Goal: Task Accomplishment & Management: Complete application form

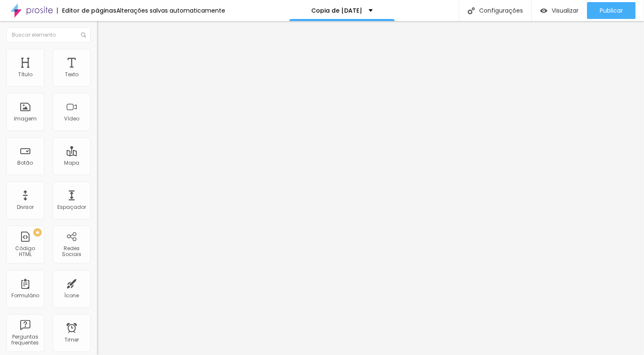
click at [97, 91] on div "Formulário Agendamento Ensaio" at bounding box center [145, 78] width 97 height 25
click at [102, 82] on div "Agendamento Ensaio" at bounding box center [145, 79] width 86 height 8
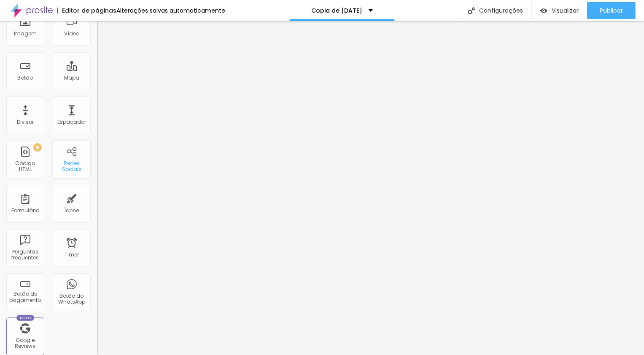
scroll to position [110, 0]
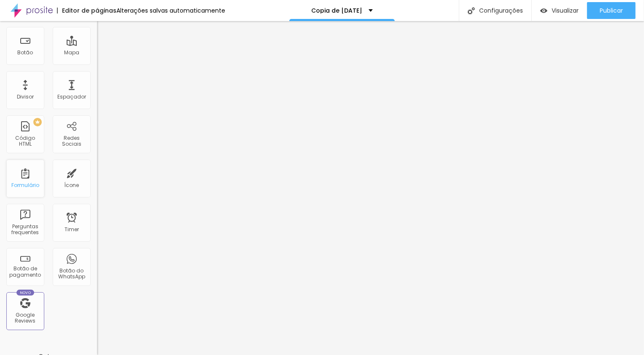
click at [34, 175] on div "Formulário" at bounding box center [25, 179] width 38 height 38
click at [25, 177] on div "Formulário" at bounding box center [25, 179] width 38 height 38
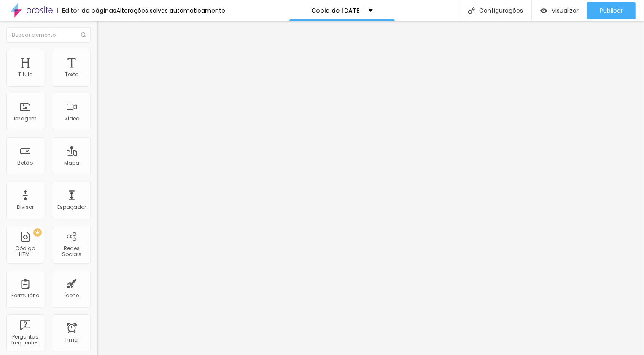
click at [97, 56] on ul "Conteúdo Estilo Avançado" at bounding box center [145, 52] width 97 height 25
click at [97, 85] on img at bounding box center [99, 87] width 5 height 5
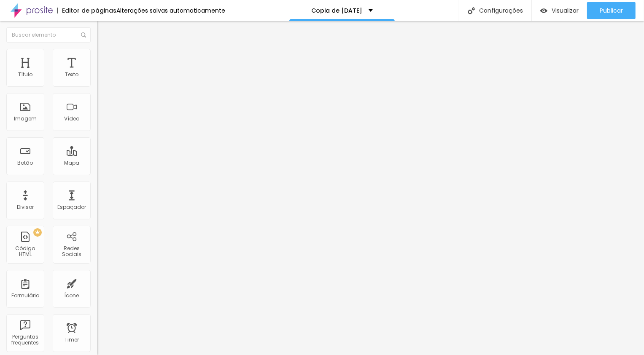
click at [102, 82] on div "Agendamento Ensaio" at bounding box center [145, 79] width 86 height 8
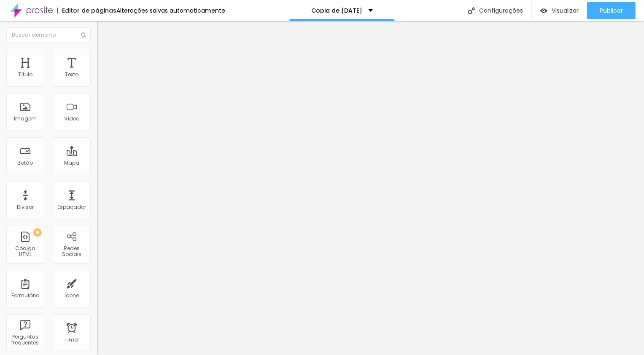
type input "Ensaio de [DATE]"
drag, startPoint x: 275, startPoint y: 164, endPoint x: 193, endPoint y: 159, distance: 82.4
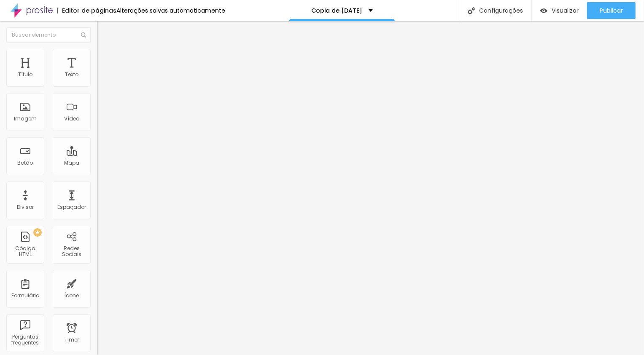
type input "Seu nome"
drag, startPoint x: 271, startPoint y: 220, endPoint x: 164, endPoint y: 210, distance: 106.8
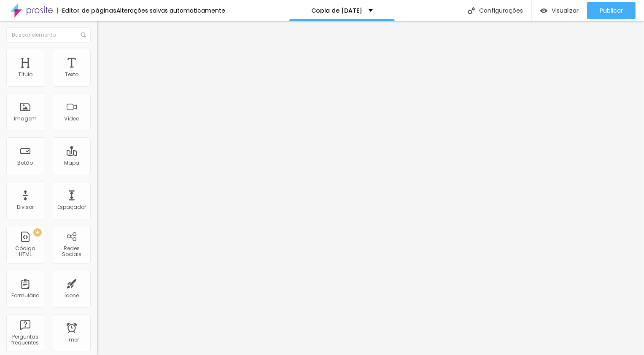
drag, startPoint x: 408, startPoint y: 287, endPoint x: 347, endPoint y: 176, distance: 126.6
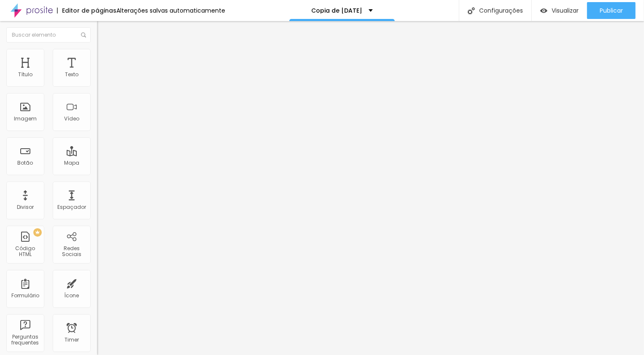
drag, startPoint x: 389, startPoint y: 198, endPoint x: 389, endPoint y: 124, distance: 74.2
drag, startPoint x: 183, startPoint y: 213, endPoint x: 185, endPoint y: 139, distance: 73.8
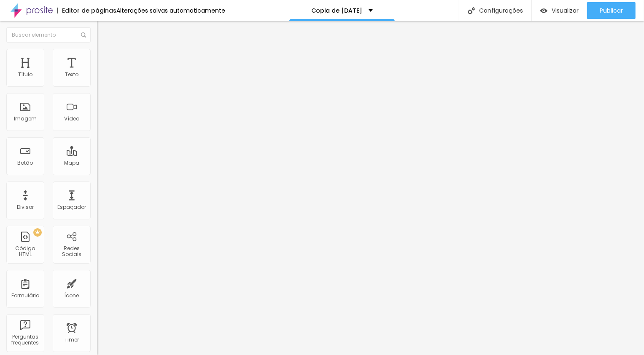
drag, startPoint x: 282, startPoint y: 165, endPoint x: 191, endPoint y: 157, distance: 91.8
type input "Qual pacote você quer agendar?"
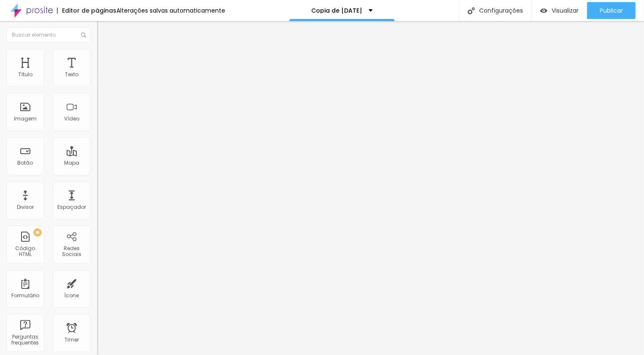
drag, startPoint x: 258, startPoint y: 202, endPoint x: 211, endPoint y: 201, distance: 46.8
type input "E"
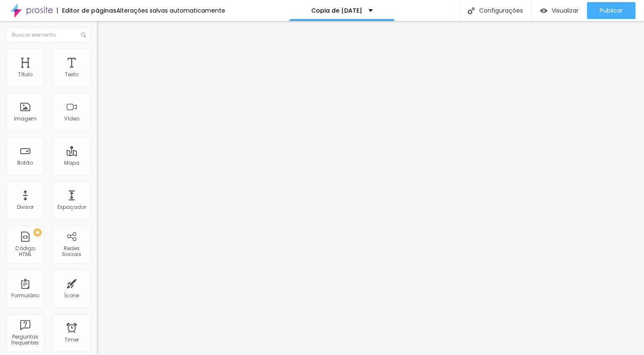
drag, startPoint x: 281, startPoint y: 199, endPoint x: 197, endPoint y: 185, distance: 84.7
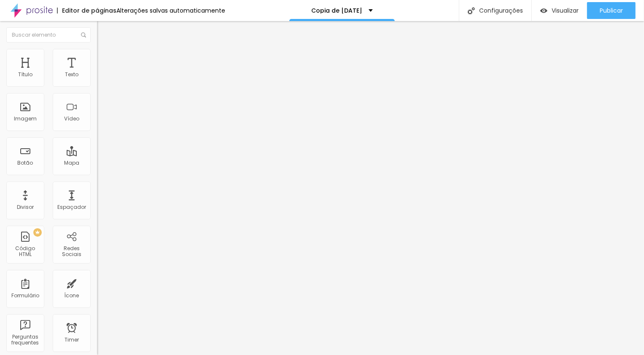
drag, startPoint x: 315, startPoint y: 197, endPoint x: 174, endPoint y: 197, distance: 141.2
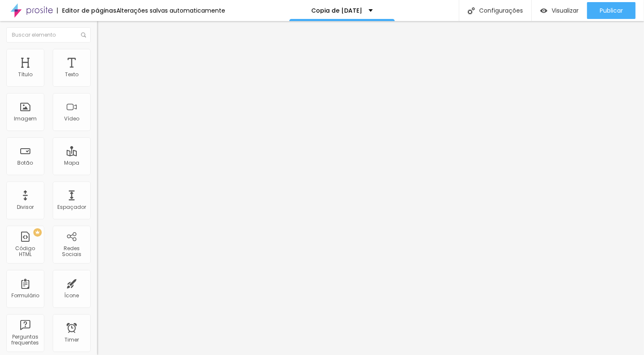
drag, startPoint x: 309, startPoint y: 207, endPoint x: 331, endPoint y: 213, distance: 23.1
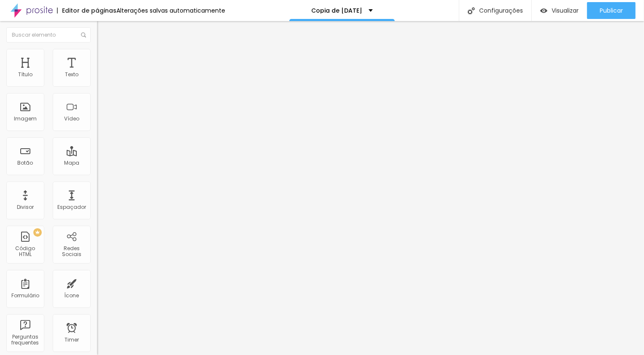
drag, startPoint x: 314, startPoint y: 218, endPoint x: 269, endPoint y: 215, distance: 45.2
type input "Deixe aqui 3 datas, por ordem de preferência, para verificarmos a disponibilida…"
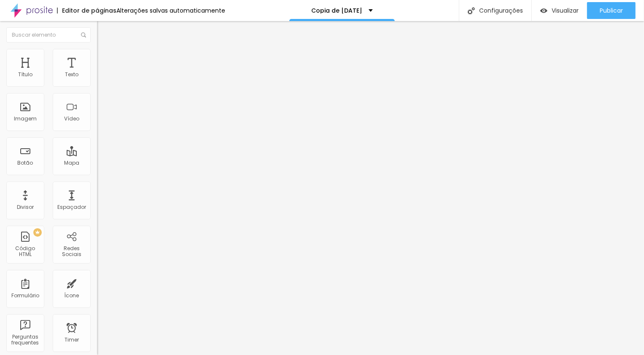
type input "Somente o ensaio"
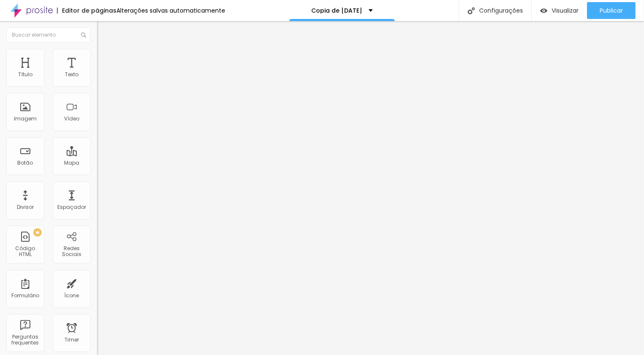
drag, startPoint x: 278, startPoint y: 279, endPoint x: 197, endPoint y: 271, distance: 80.9
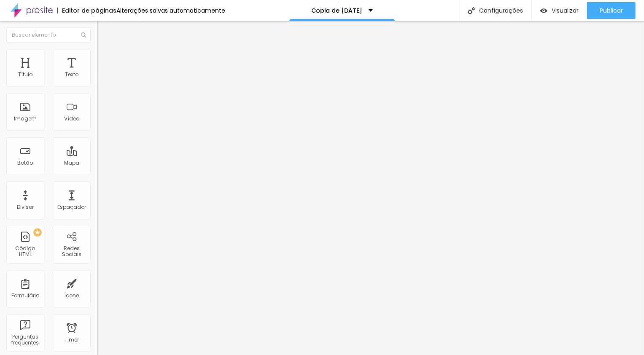
type input "Ensaio + 5 fotos impressas"
drag, startPoint x: 263, startPoint y: 207, endPoint x: 209, endPoint y: 205, distance: 54.8
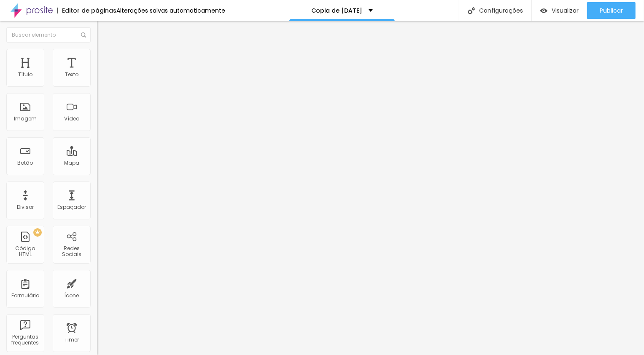
type input "Fotos impressas (Informe a quantidade pelo whatsapp)"
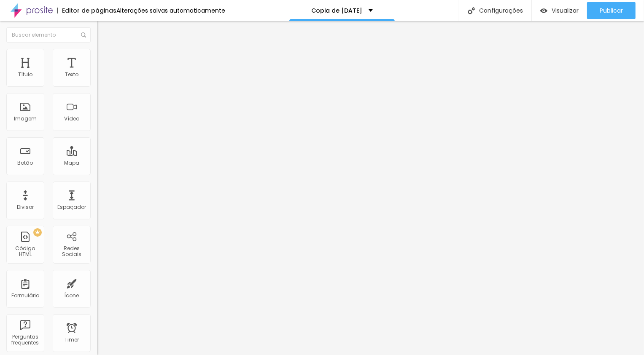
drag, startPoint x: 290, startPoint y: 226, endPoint x: 211, endPoint y: 220, distance: 79.9
type input "F"
type input "Porta-memória de madeira"
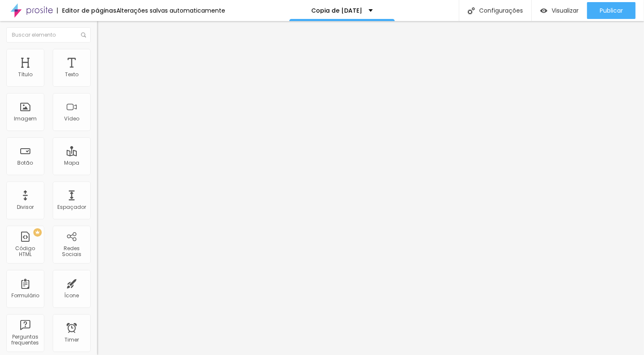
drag, startPoint x: 282, startPoint y: 245, endPoint x: 189, endPoint y: 243, distance: 92.8
type input "Enfeite de madeira"
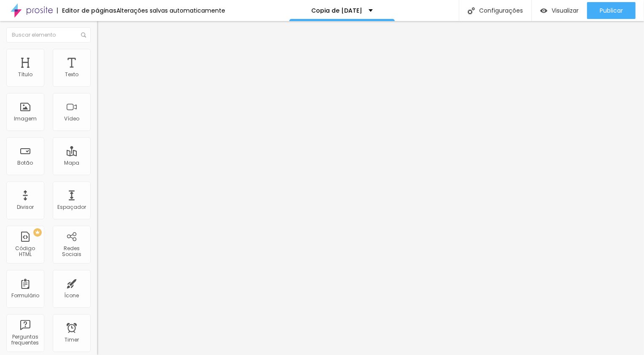
drag, startPoint x: 280, startPoint y: 263, endPoint x: 194, endPoint y: 256, distance: 86.3
type input "Calendário de madeira"
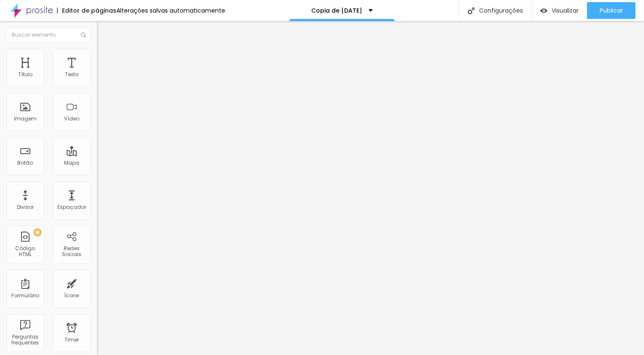
drag, startPoint x: 281, startPoint y: 283, endPoint x: 212, endPoint y: 279, distance: 69.2
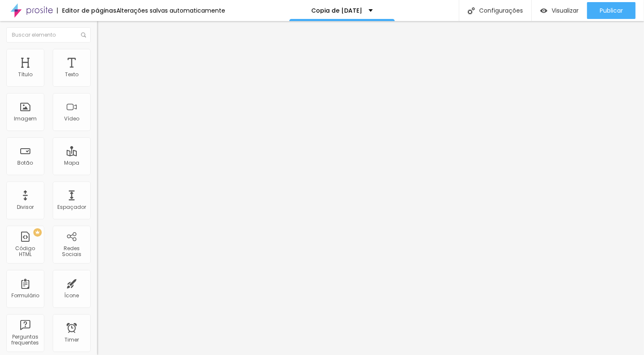
type input "Fotolivro"
type input "Qual pacote você quer agendar? (Caso a opção desejada não esteja aqui, não se p…"
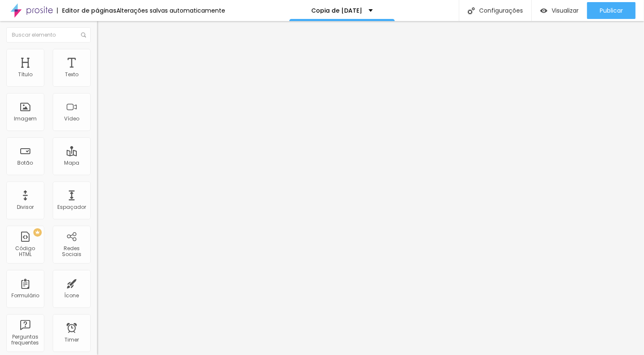
scroll to position [126, 0]
drag, startPoint x: 279, startPoint y: 259, endPoint x: 200, endPoint y: 252, distance: 79.6
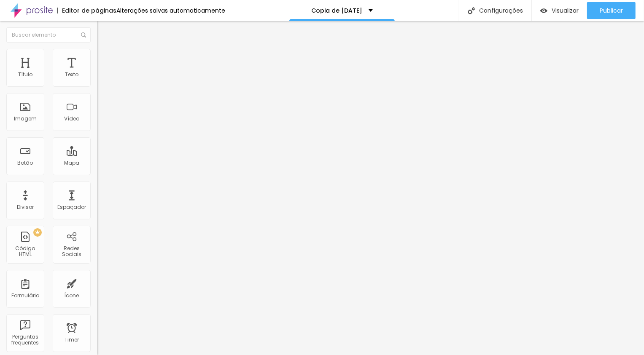
type input "Outros"
drag, startPoint x: 384, startPoint y: 166, endPoint x: 372, endPoint y: 226, distance: 61.6
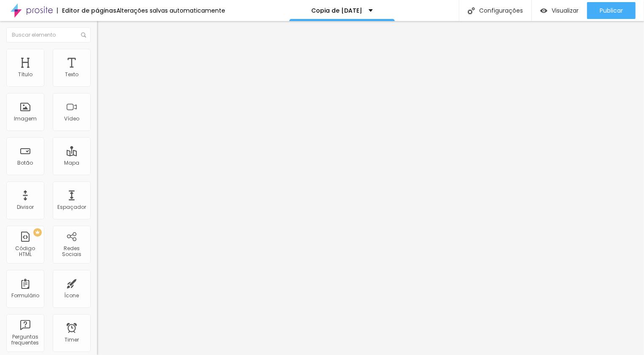
drag, startPoint x: 180, startPoint y: 160, endPoint x: 178, endPoint y: 218, distance: 58.6
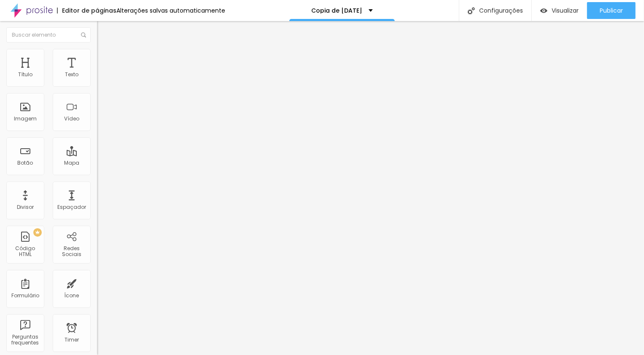
click at [97, 85] on span at bounding box center [99, 88] width 5 height 7
drag, startPoint x: 271, startPoint y: 240, endPoint x: 157, endPoint y: 238, distance: 114.3
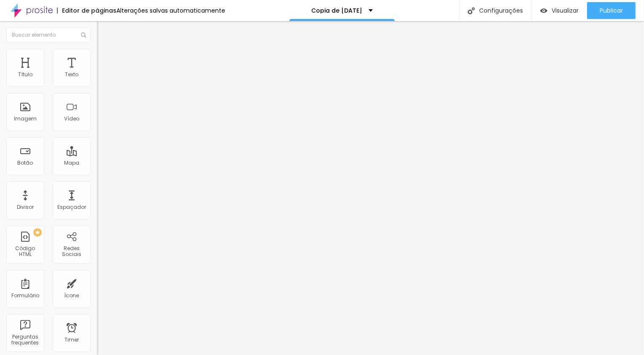
type input "Método de pagamento"
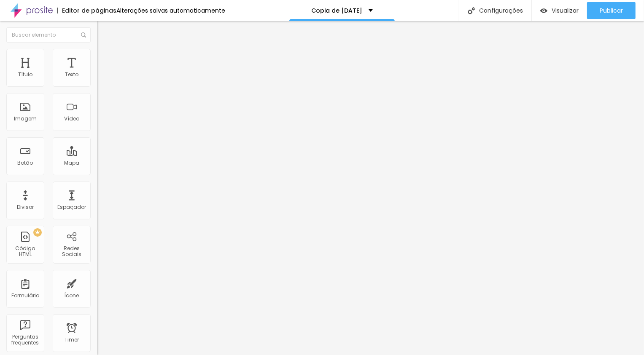
drag, startPoint x: 261, startPoint y: 247, endPoint x: 155, endPoint y: 226, distance: 108.6
type input "Método de pagamento"
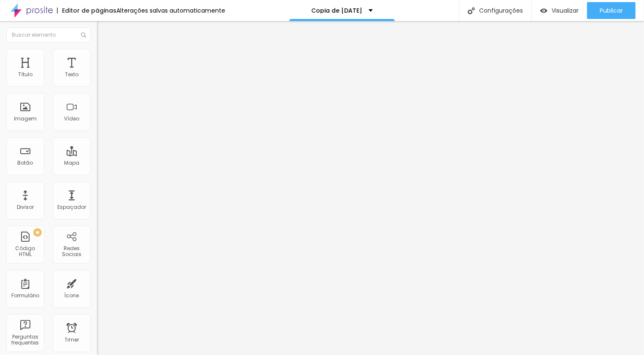
drag, startPoint x: 257, startPoint y: 282, endPoint x: 205, endPoint y: 278, distance: 52.0
type input "À vista no pix (com 3% de desconto)"
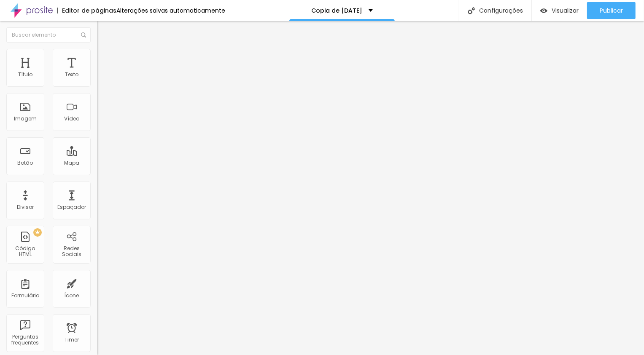
drag, startPoint x: 274, startPoint y: 252, endPoint x: 208, endPoint y: 244, distance: 66.1
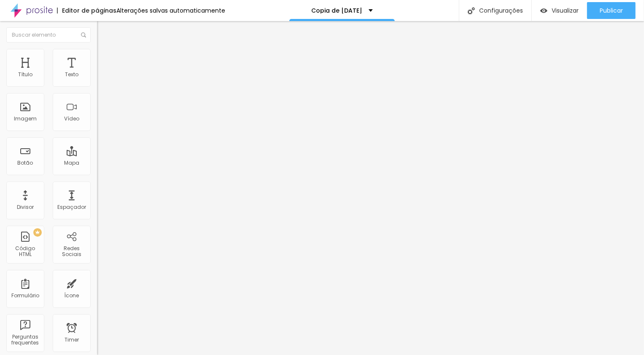
scroll to position [0, 24]
drag, startPoint x: 309, startPoint y: 250, endPoint x: 353, endPoint y: 257, distance: 44.0
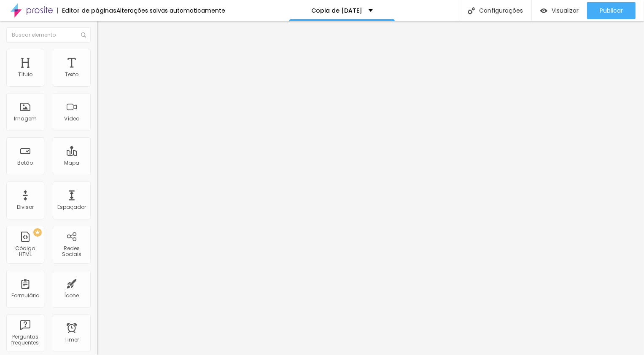
type input "Até 2x sem juros no cartão de crédito (ou mais vezes com juros da operadora)"
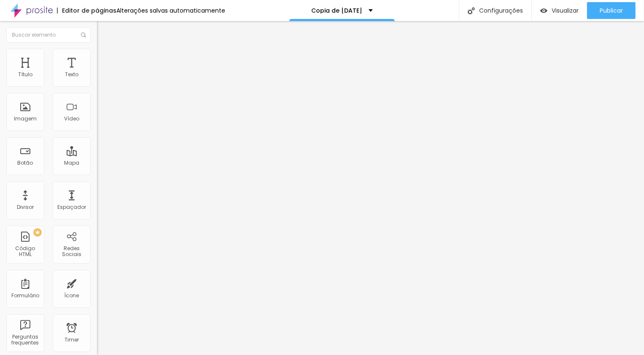
drag, startPoint x: 288, startPoint y: 202, endPoint x: 166, endPoint y: 178, distance: 124.6
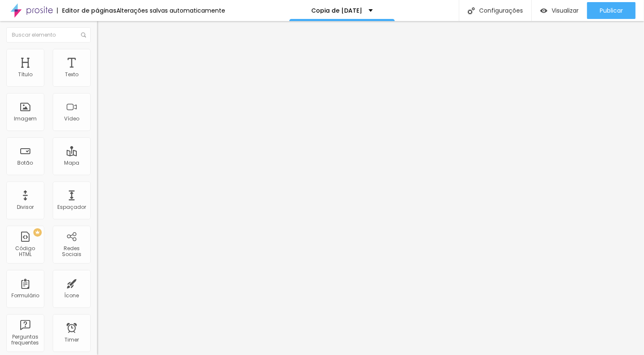
drag, startPoint x: 236, startPoint y: 210, endPoint x: 210, endPoint y: 207, distance: 26.2
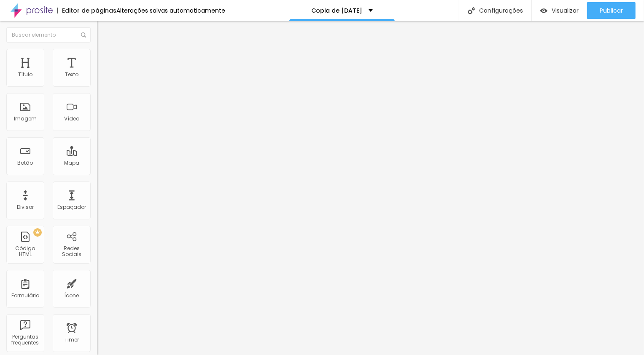
drag, startPoint x: 291, startPoint y: 209, endPoint x: 347, endPoint y: 211, distance: 56.1
drag, startPoint x: 310, startPoint y: 209, endPoint x: 376, endPoint y: 212, distance: 65.8
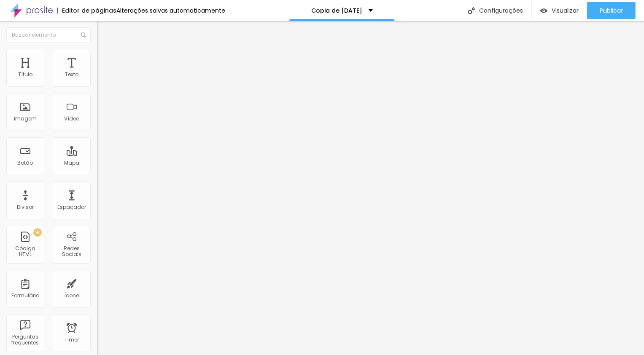
type input "Por motivo de alta demanda, a reserva da data é feita somente mediante o sinal …"
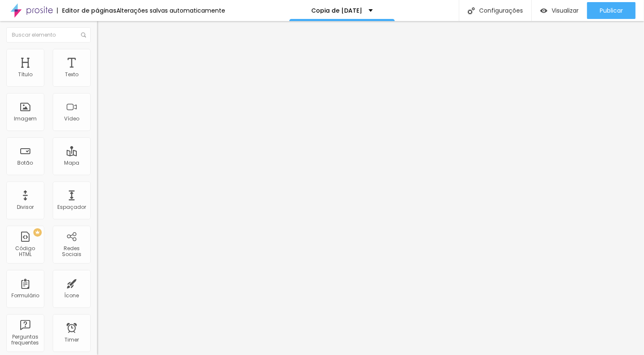
click at [97, 85] on img at bounding box center [99, 87] width 5 height 5
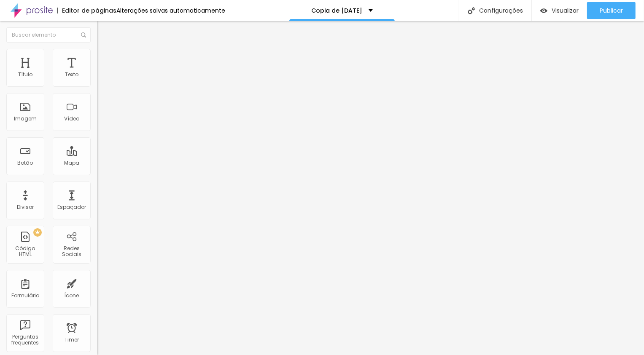
drag, startPoint x: 426, startPoint y: 210, endPoint x: 508, endPoint y: 217, distance: 82.5
type input "Qual pacote você quer agendar? Você pode selecionar várias opções. Caso a opção…"
